Goal: Learn about a topic: Learn about a topic

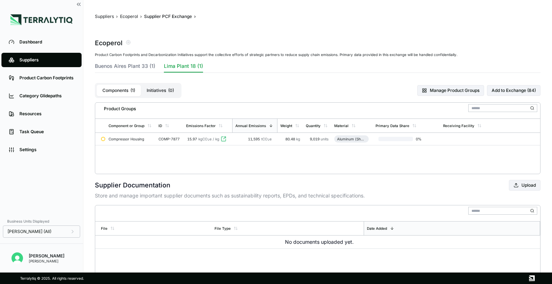
click at [46, 82] on link "Product Carbon Footprints" at bounding box center [41, 78] width 80 height 14
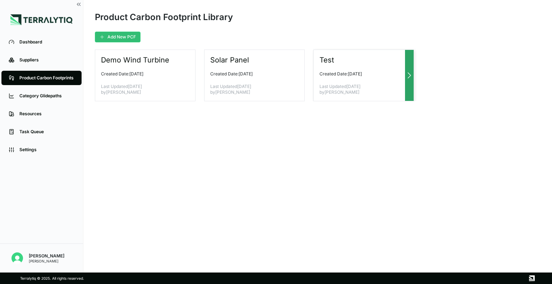
click at [347, 82] on div "Test Created Date: [DATE] Last Updated [DATE] by [PERSON_NAME]" at bounding box center [363, 76] width 101 height 52
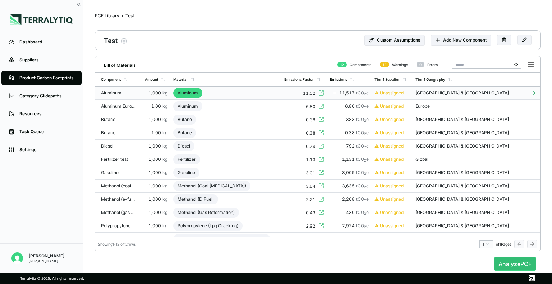
click at [133, 95] on div "Aluminum" at bounding box center [118, 93] width 34 height 6
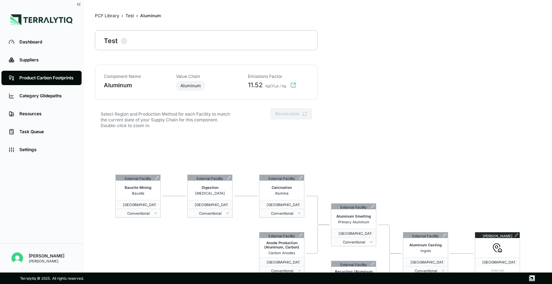
scroll to position [34, 0]
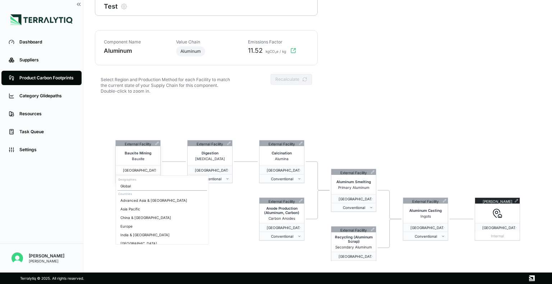
click at [152, 169] on span "[GEOGRAPHIC_DATA] & [GEOGRAPHIC_DATA]" at bounding box center [137, 170] width 37 height 4
click at [174, 127] on html "Dashboard Suppliers Product Carbon Footprints Category Glidepaths Resources Tas…" at bounding box center [276, 142] width 552 height 284
click at [149, 182] on button "Conventional" at bounding box center [138, 178] width 45 height 9
click at [215, 93] on html "Dashboard Suppliers Product Carbon Footprints Category Glidepaths Resources Tas…" at bounding box center [276, 142] width 552 height 284
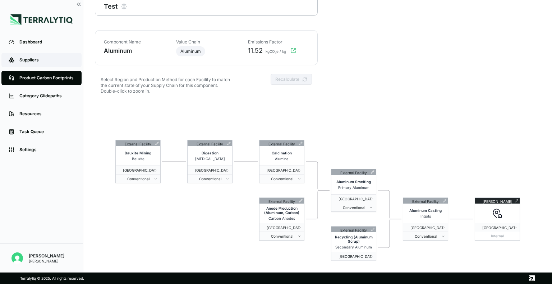
click at [36, 58] on div "Suppliers" at bounding box center [46, 60] width 55 height 6
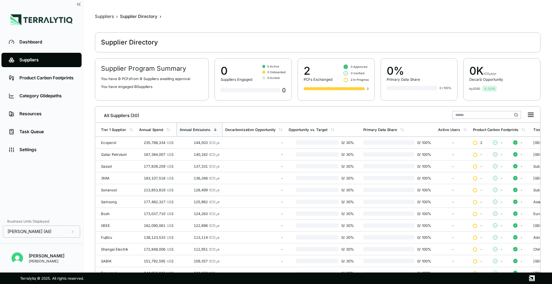
click at [129, 38] on div "Supplier Directory" at bounding box center [129, 42] width 57 height 9
click at [43, 34] on li "Dashboard" at bounding box center [41, 42] width 83 height 18
click at [46, 38] on link "Dashboard" at bounding box center [41, 42] width 80 height 14
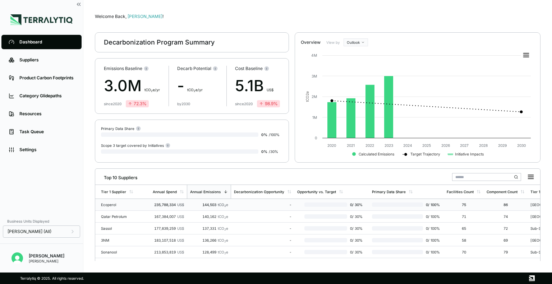
click at [114, 205] on div "Ecoperol" at bounding box center [124, 205] width 46 height 4
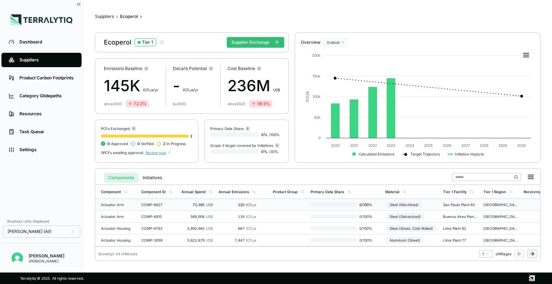
click at [130, 204] on div "Actuator Arm" at bounding box center [118, 205] width 34 height 4
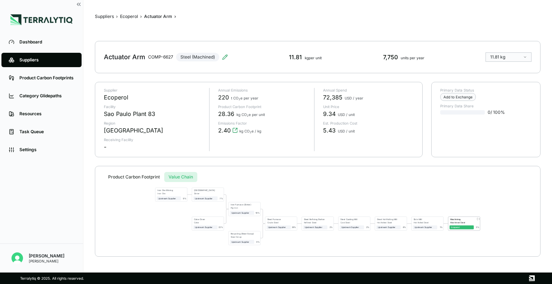
click at [184, 69] on div "Suppliers › Ecoperol › Actuator Arm › Actuator Arm COMP-6627 Steel (Machined) 1…" at bounding box center [317, 136] width 445 height 250
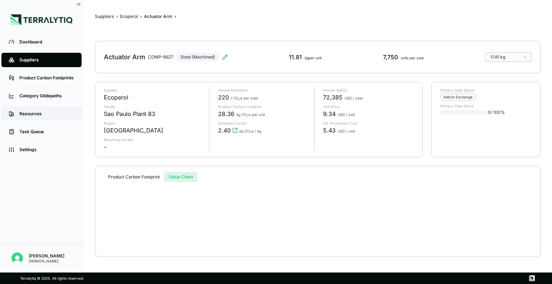
click at [19, 115] on div "Resources" at bounding box center [46, 114] width 55 height 6
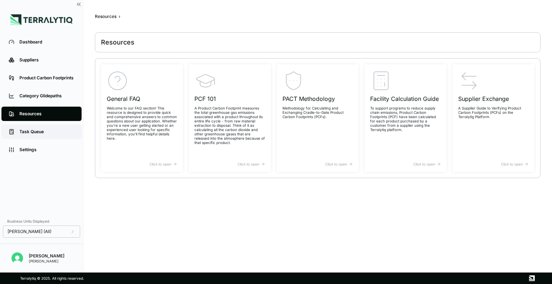
click at [34, 138] on link "Task Queue" at bounding box center [41, 132] width 80 height 14
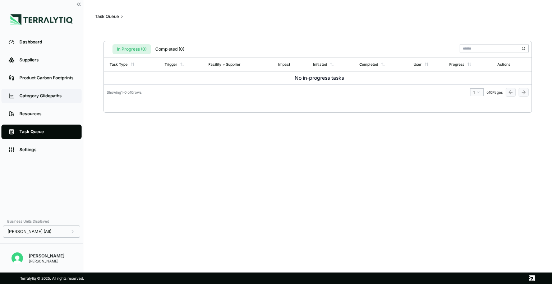
click at [44, 91] on link "Category Glidepaths" at bounding box center [41, 96] width 80 height 14
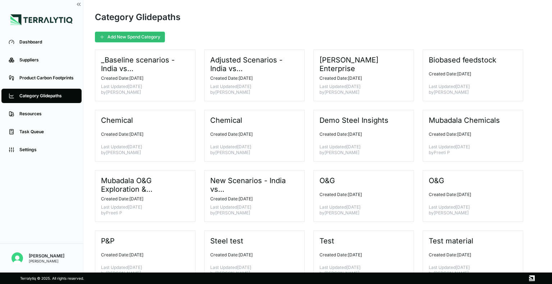
scroll to position [27, 0]
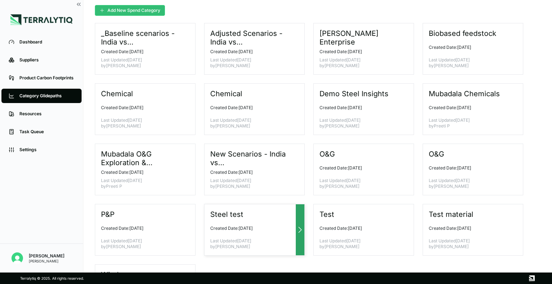
click at [255, 241] on p "Last Updated [DATE] by [PERSON_NAME]" at bounding box center [251, 243] width 83 height 11
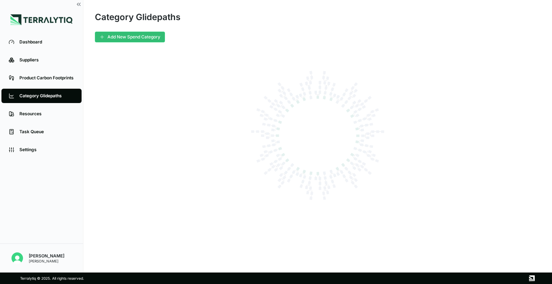
scroll to position [0, 0]
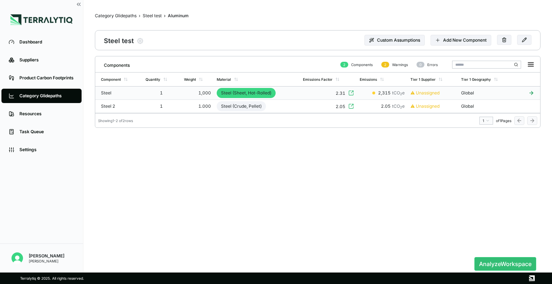
click at [531, 93] on icon at bounding box center [531, 93] width 3 height 0
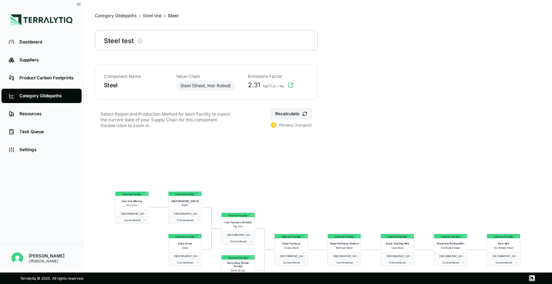
scroll to position [34, 0]
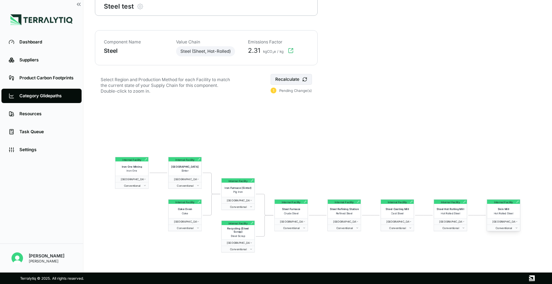
click at [503, 213] on span "Hot Rolled Steel" at bounding box center [503, 213] width 19 height 3
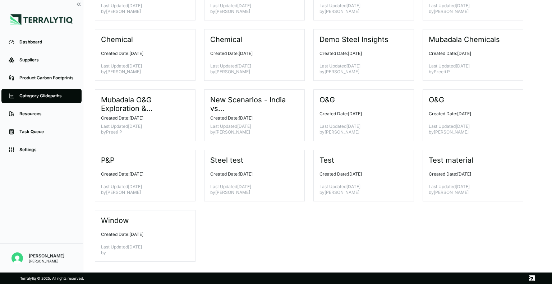
scroll to position [81, 0]
click at [215, 163] on h3 "Steel test" at bounding box center [227, 160] width 34 height 9
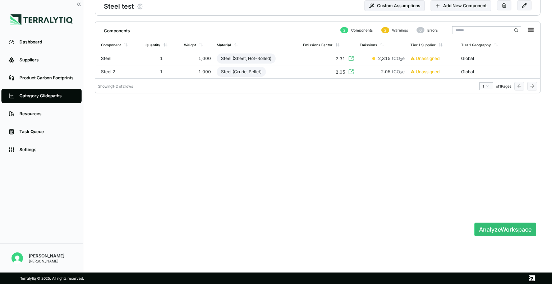
scroll to position [11, 0]
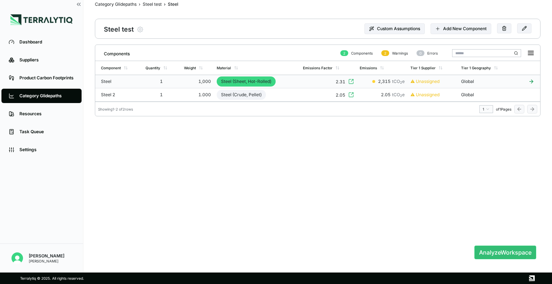
click at [242, 84] on div "Steel (Sheet, Hot-Rolled)" at bounding box center [246, 82] width 59 height 10
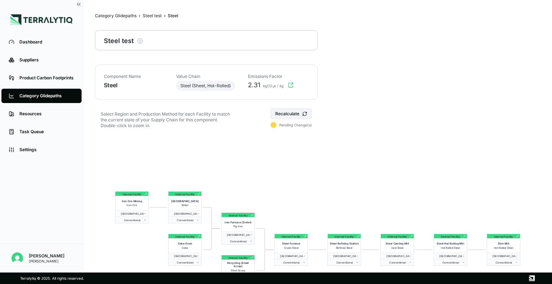
scroll to position [34, 0]
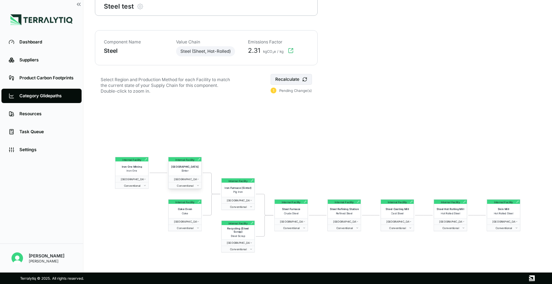
click at [186, 160] on div "Internal Facility" at bounding box center [184, 159] width 19 height 4
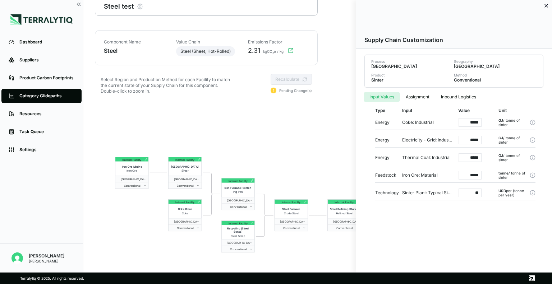
click at [546, 6] on icon at bounding box center [546, 6] width 6 height 6
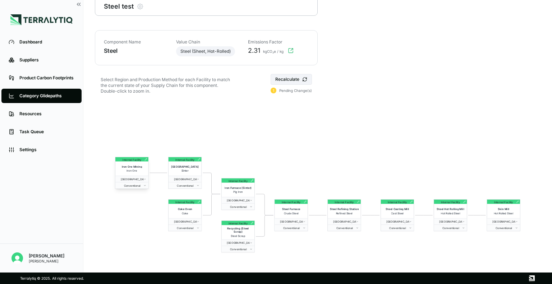
click at [133, 168] on div "Iron Ore Mining" at bounding box center [131, 167] width 31 height 4
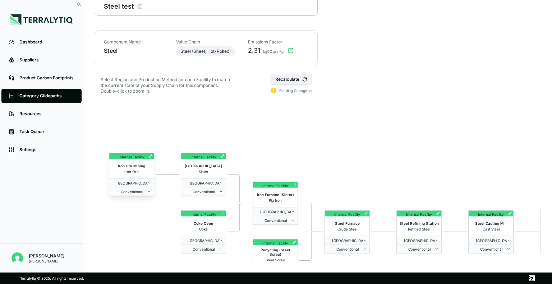
click at [133, 168] on div "Iron Ore Mining" at bounding box center [132, 167] width 42 height 6
click at [149, 160] on div "Iron Ore Mining Iron Ore" at bounding box center [131, 168] width 45 height 19
click at [153, 156] on div at bounding box center [150, 156] width 6 height 4
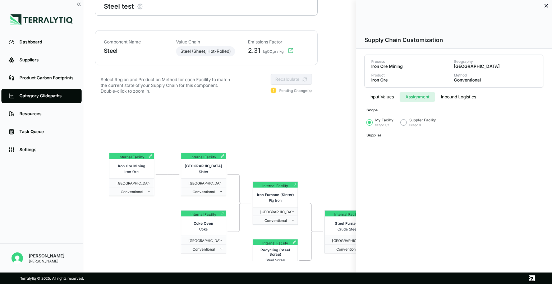
click at [424, 95] on button "Assignment" at bounding box center [417, 97] width 36 height 10
click at [463, 96] on button "Inbound Logistics" at bounding box center [458, 97] width 47 height 10
click at [413, 97] on button "Assignment" at bounding box center [417, 97] width 36 height 10
click at [404, 126] on div "Supplier Facility Scope 3" at bounding box center [418, 122] width 35 height 9
click at [403, 124] on button "button" at bounding box center [404, 123] width 6 height 6
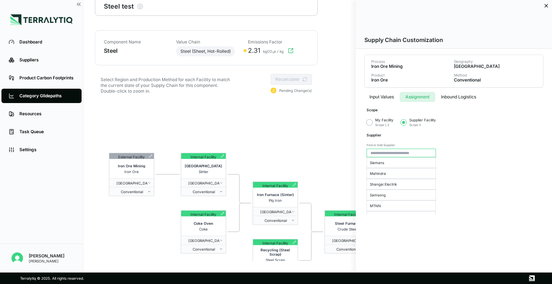
click at [358, 125] on div "Process Iron Ore Mining Geography [GEOGRAPHIC_DATA] Product Iron Ore Method Con…" at bounding box center [454, 136] width 196 height 175
click at [373, 121] on div "My Facility Scope 1, 2" at bounding box center [379, 122] width 27 height 9
click at [368, 123] on button "button" at bounding box center [369, 123] width 6 height 6
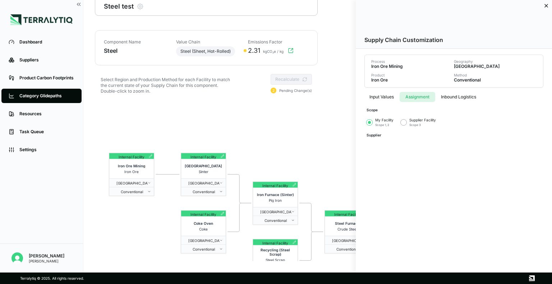
click at [404, 123] on button "button" at bounding box center [404, 123] width 6 height 6
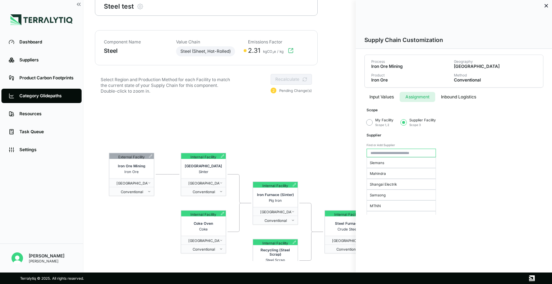
click at [372, 122] on div "My Facility Scope 1, 2" at bounding box center [379, 122] width 27 height 9
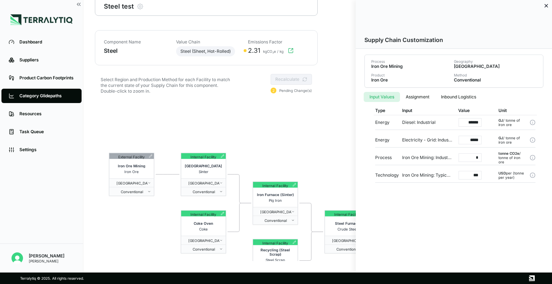
click at [380, 99] on button "Input Values" at bounding box center [382, 97] width 36 height 10
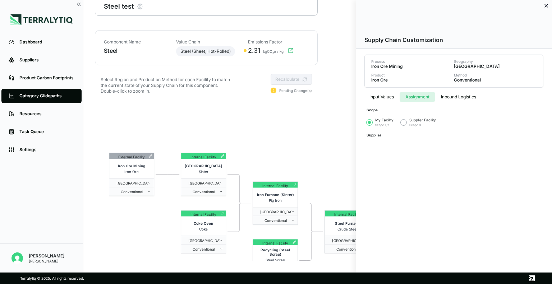
click at [418, 100] on button "Assignment" at bounding box center [417, 97] width 36 height 10
click at [402, 126] on div "Supplier Facility Scope 3" at bounding box center [418, 122] width 35 height 9
click at [453, 97] on button "Inbound Logistics" at bounding box center [458, 97] width 47 height 10
click at [410, 97] on button "Assignment" at bounding box center [416, 97] width 35 height 10
click at [385, 90] on div "Input Values Assignment Inbound Logistics Scope My Facility Scope 1, 2 Supplier…" at bounding box center [454, 115] width 186 height 55
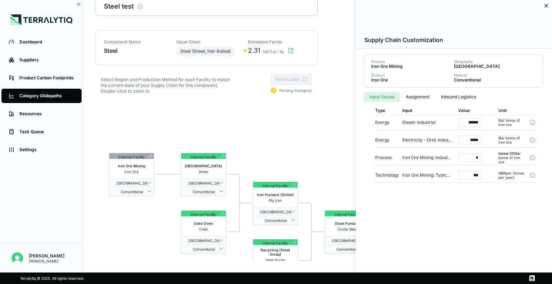
click at [383, 93] on button "Input Values" at bounding box center [382, 97] width 36 height 10
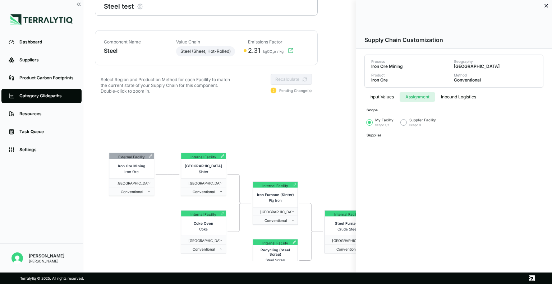
click at [417, 99] on button "Assignment" at bounding box center [417, 97] width 36 height 10
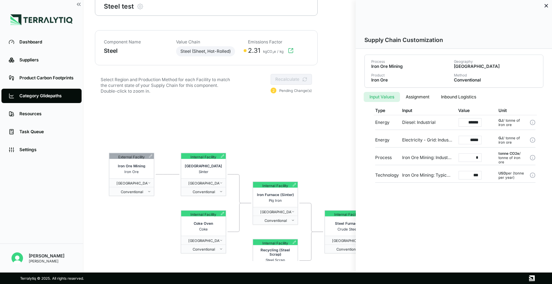
click at [380, 96] on button "Input Values" at bounding box center [382, 97] width 36 height 10
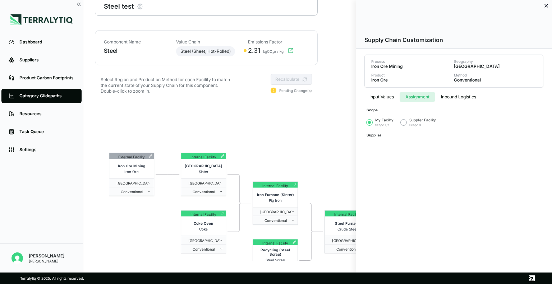
click at [409, 96] on button "Assignment" at bounding box center [417, 97] width 36 height 10
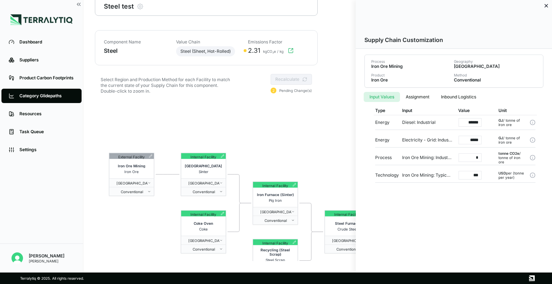
click at [382, 93] on button "Input Values" at bounding box center [382, 97] width 36 height 10
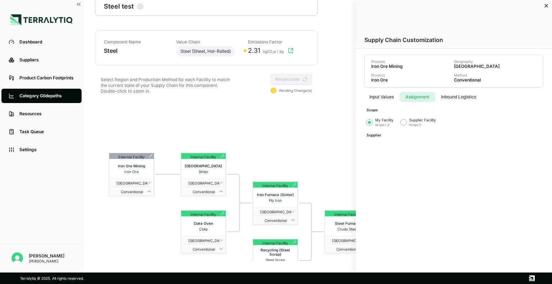
click at [422, 96] on button "Assignment" at bounding box center [417, 97] width 36 height 10
click at [329, 170] on div at bounding box center [276, 142] width 552 height 284
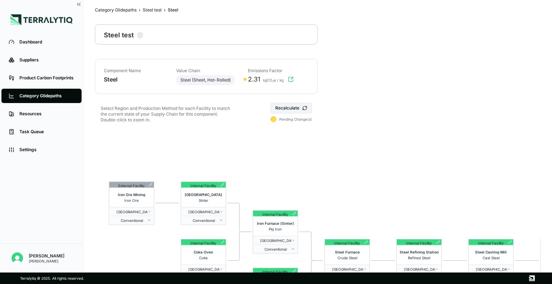
scroll to position [0, 0]
